Goal: Find specific page/section: Find specific page/section

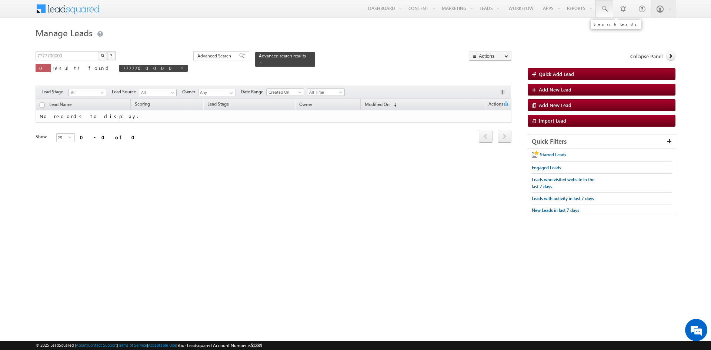
click at [601, 15] on link at bounding box center [604, 8] width 18 height 17
paste input "[EMAIL_ADDRESS][DOMAIN_NAME]"
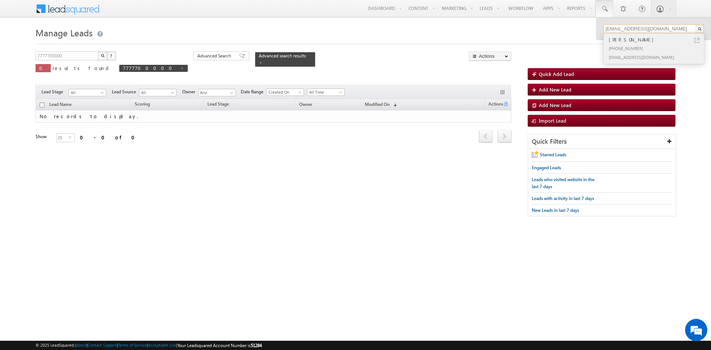
type input "[EMAIL_ADDRESS][DOMAIN_NAME]"
click at [645, 47] on div "[PHONE_NUMBER]" at bounding box center [656, 48] width 99 height 9
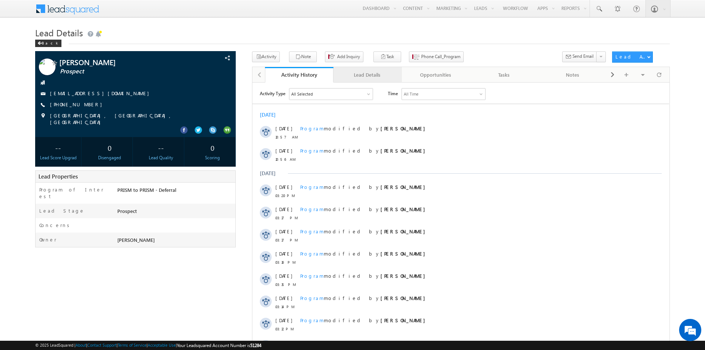
click at [370, 79] on div "Lead Details" at bounding box center [367, 74] width 56 height 9
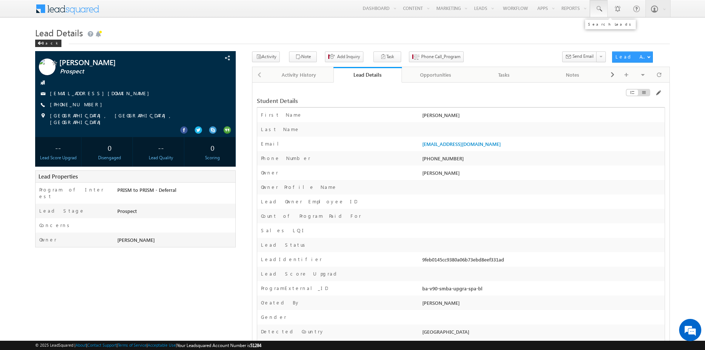
click at [592, 7] on link at bounding box center [599, 8] width 18 height 17
paste input "9feb0145cc9380a06b73ebd8eef331ad"
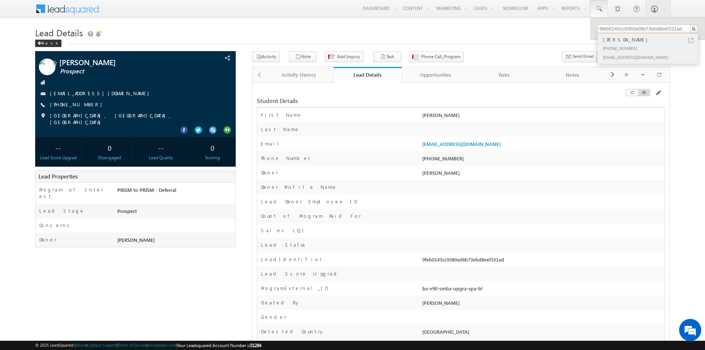
type input "9feb0145cc9380a06b73ebd8eef331ad"
click at [620, 45] on div "[PHONE_NUMBER]" at bounding box center [650, 48] width 99 height 9
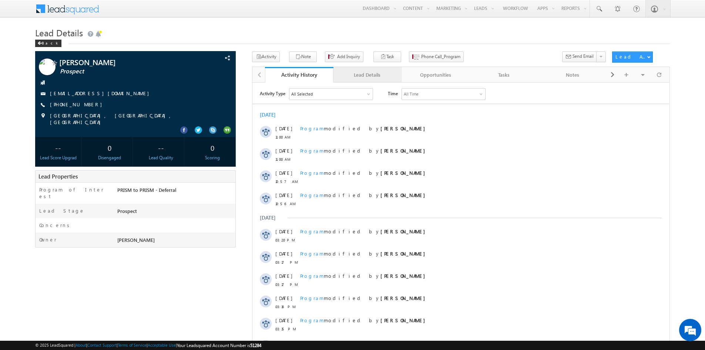
click at [355, 80] on link "Lead Details" at bounding box center [367, 75] width 68 height 16
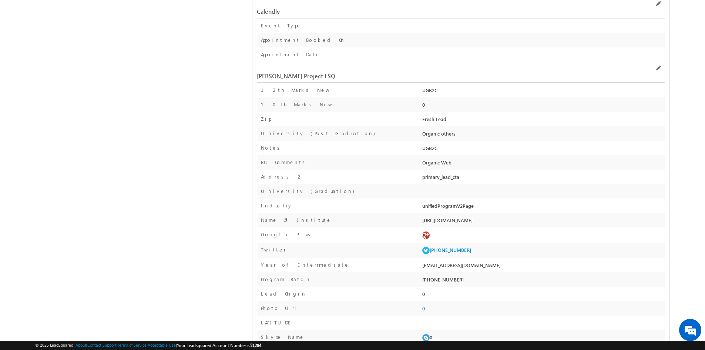
scroll to position [2416, 0]
